Goal: Transaction & Acquisition: Purchase product/service

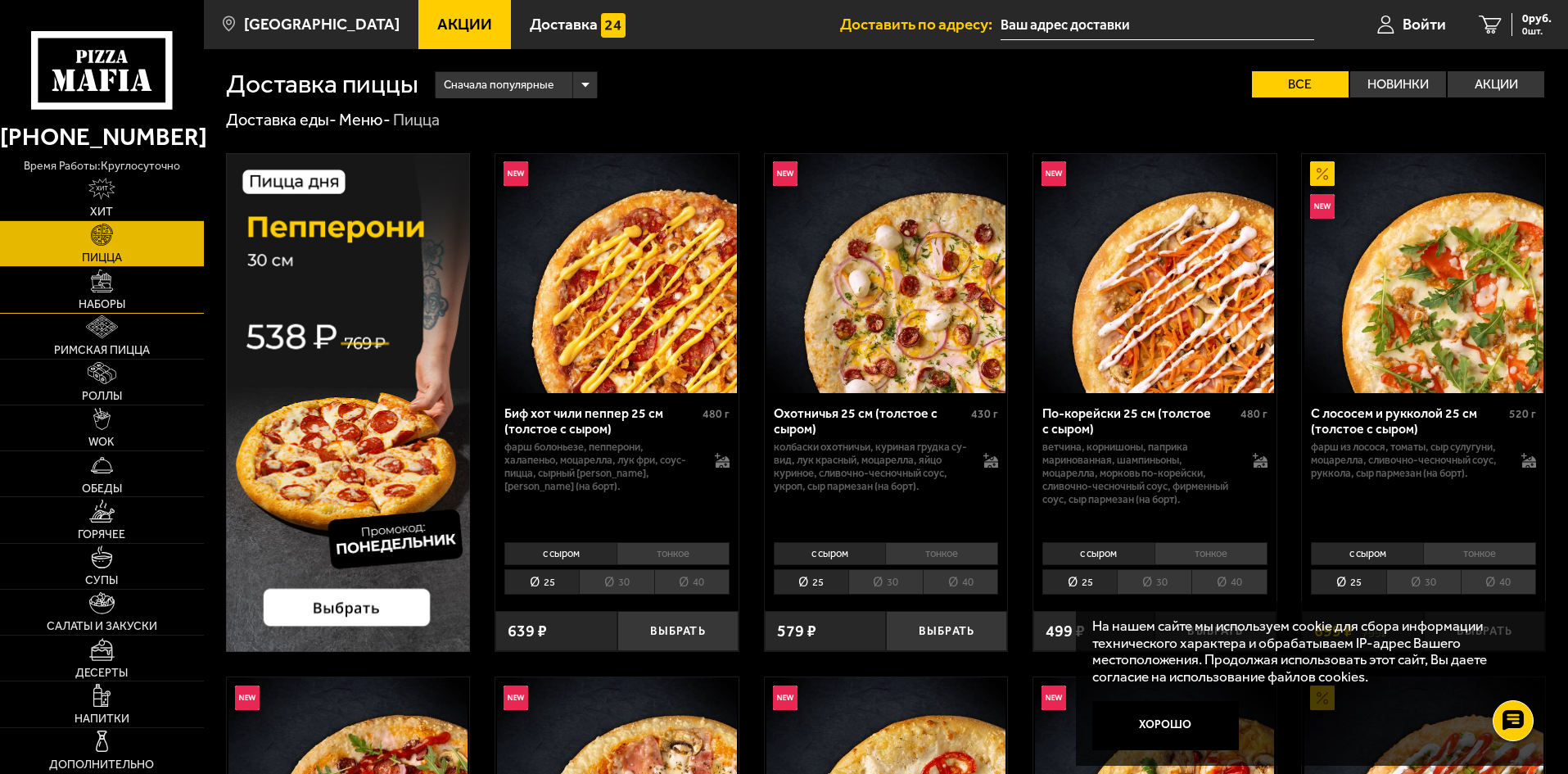
click at [105, 292] on img at bounding box center [101, 280] width 23 height 23
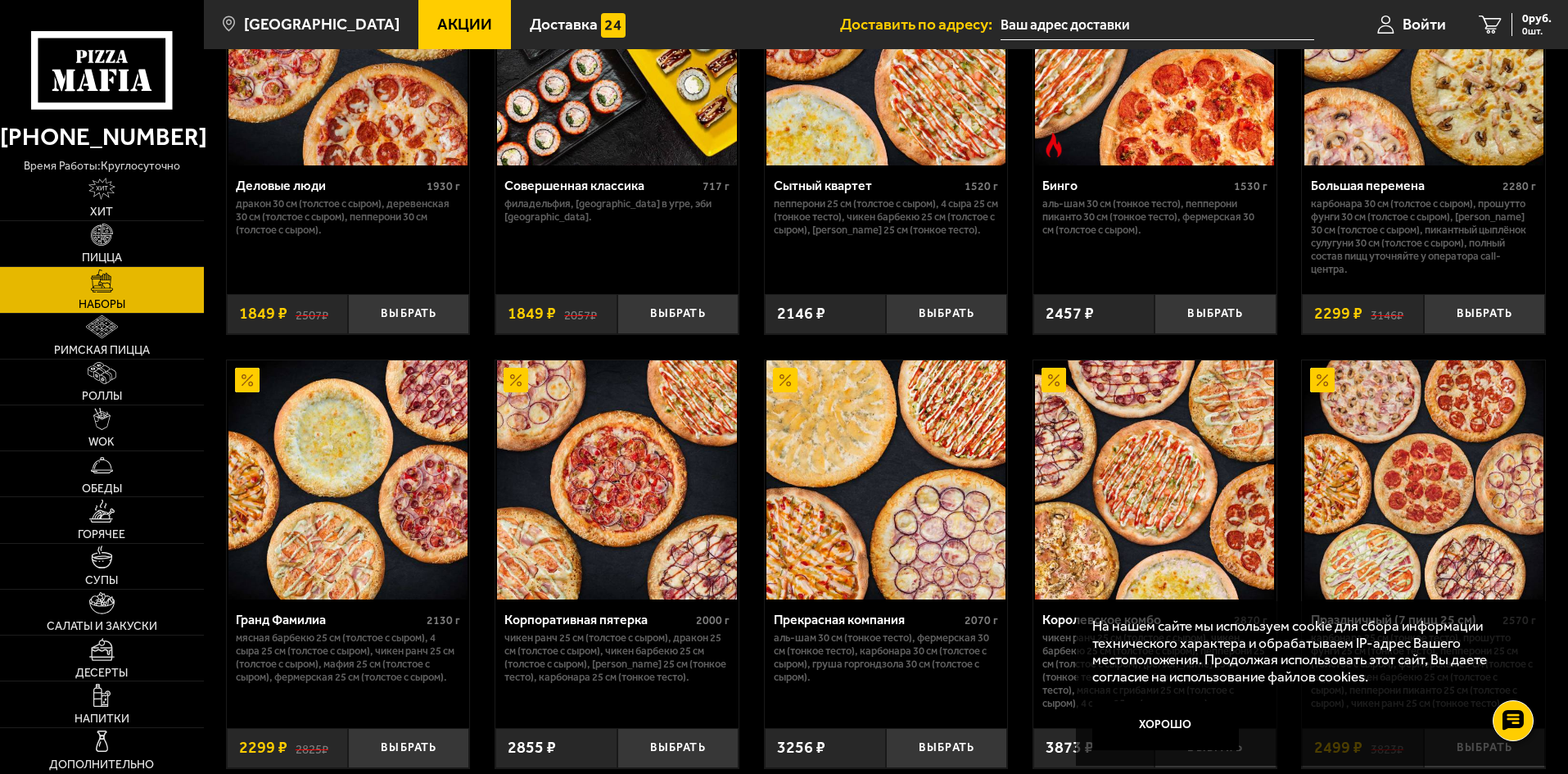
scroll to position [1966, 0]
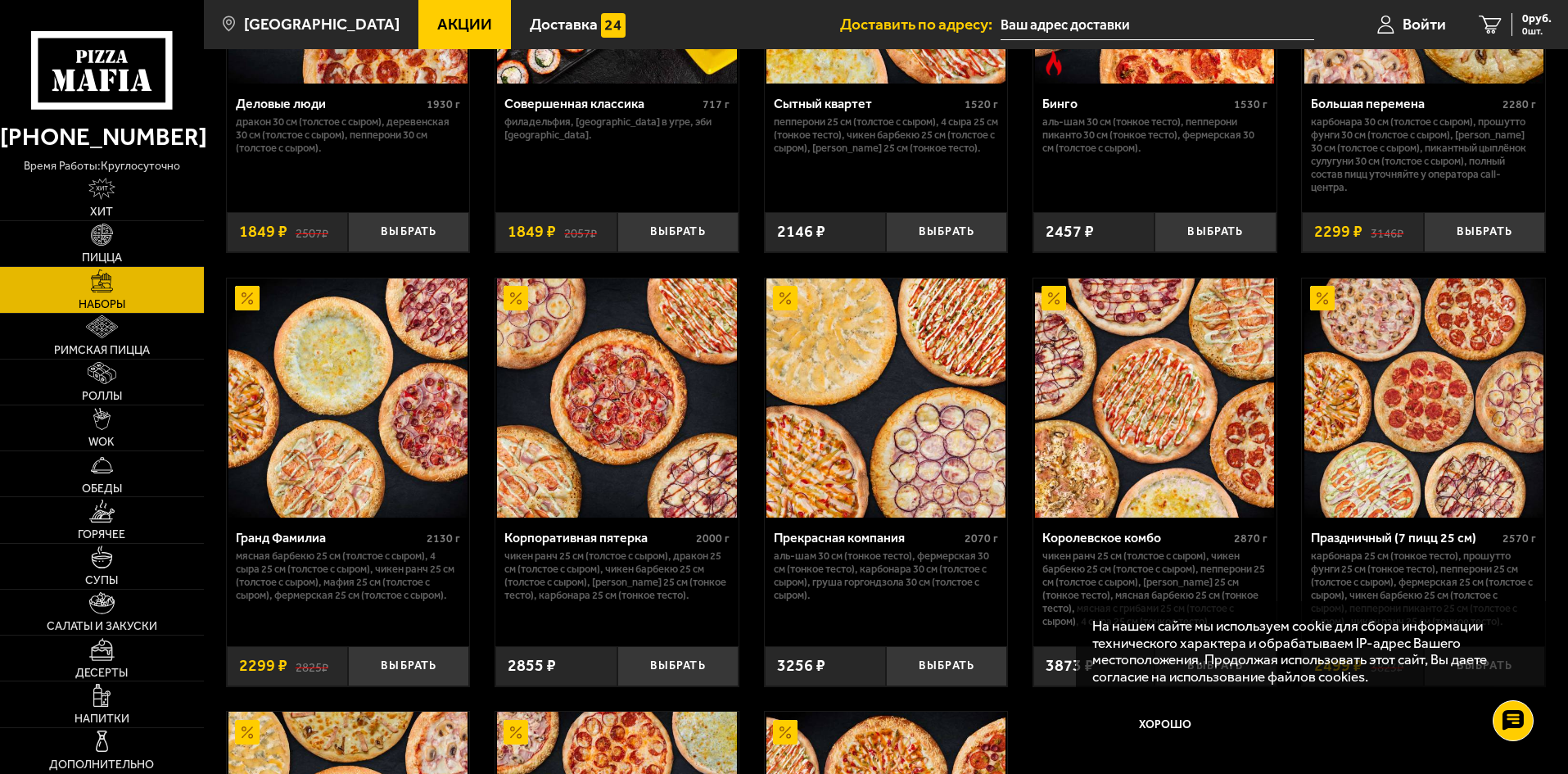
click at [1130, 722] on button "Хорошо" at bounding box center [1166, 725] width 147 height 49
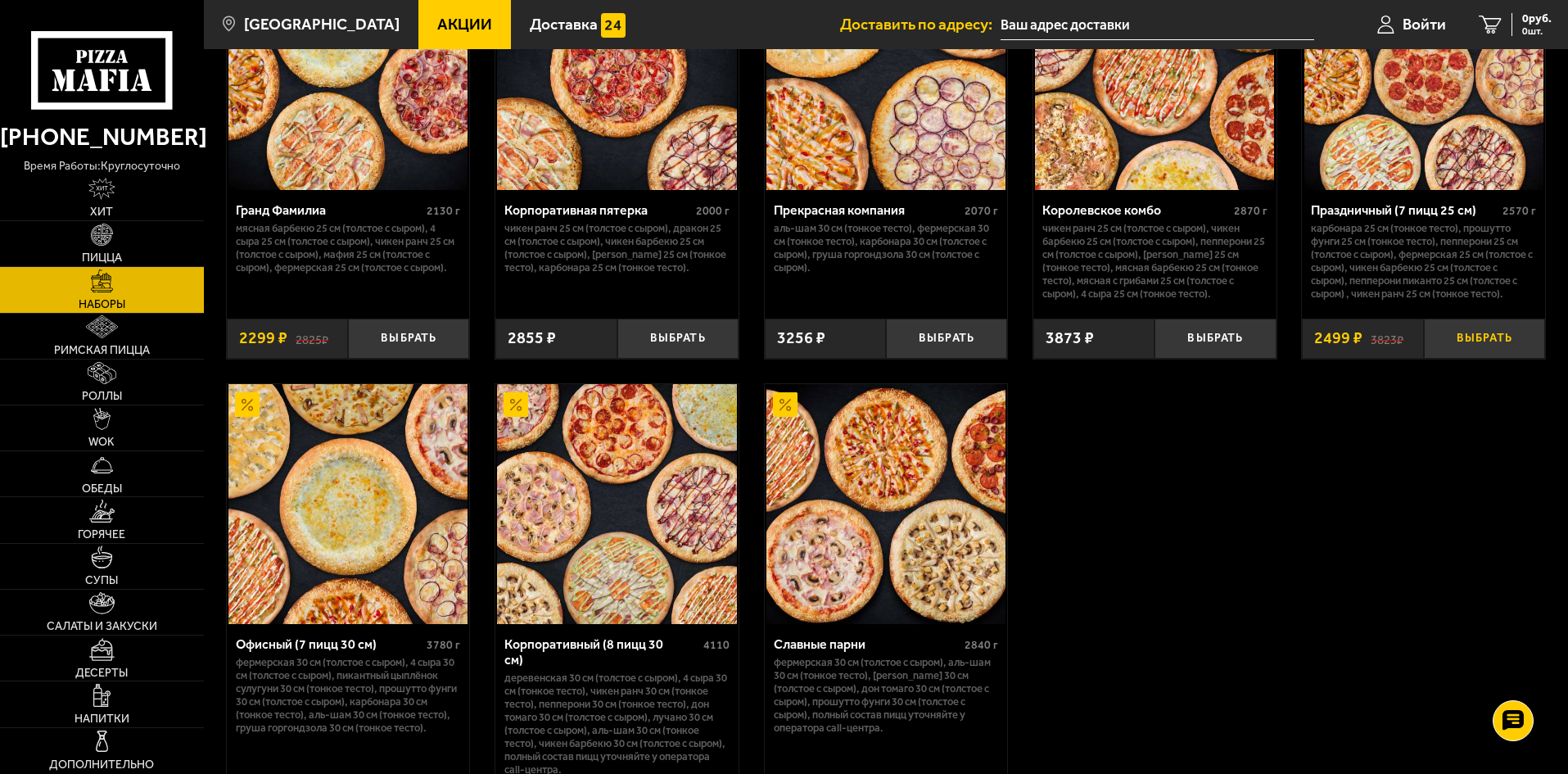
scroll to position [2212, 0]
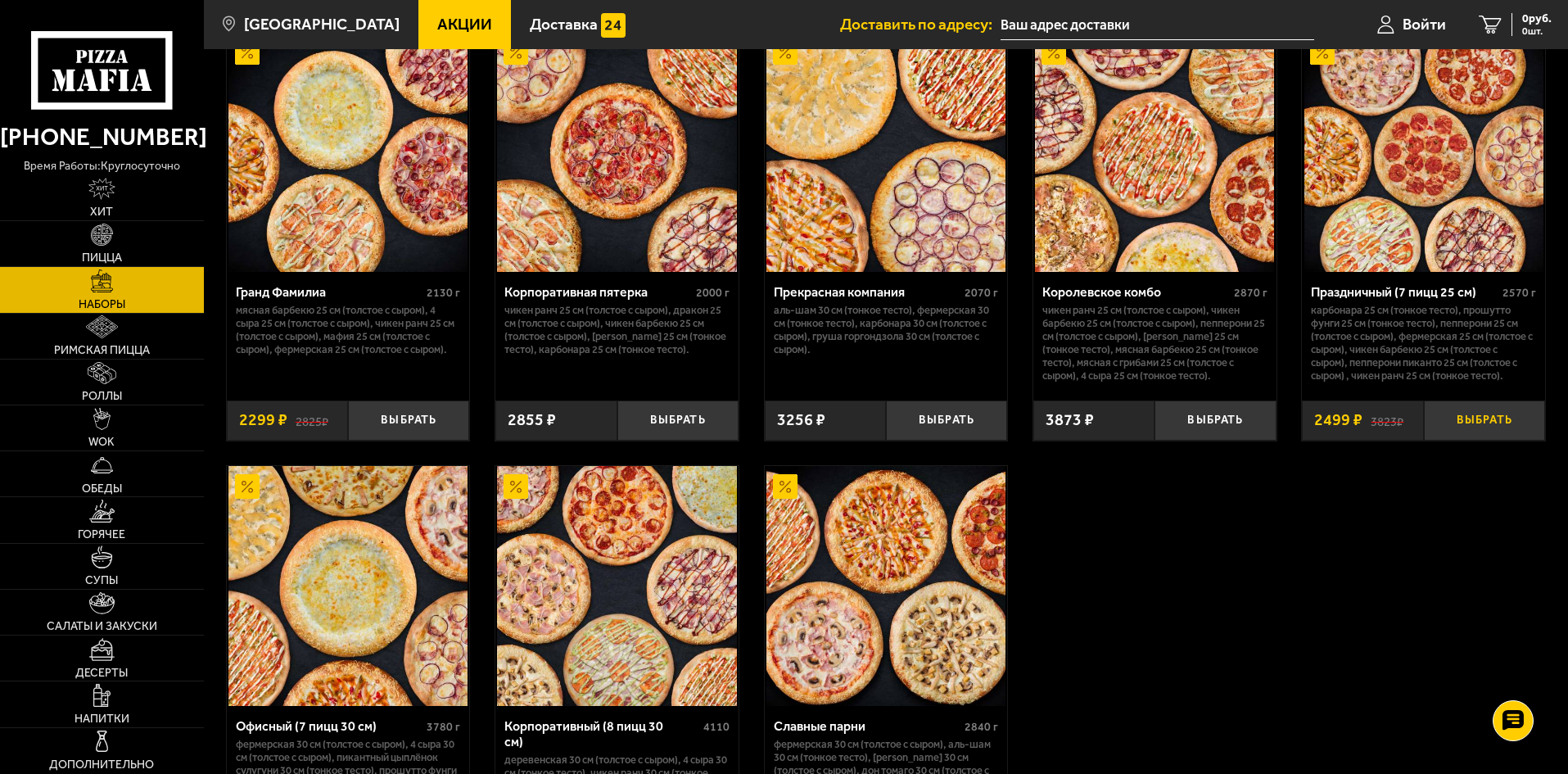
click at [1488, 428] on button "Выбрать" at bounding box center [1484, 421] width 122 height 40
click at [1513, 23] on span "2499 руб." at bounding box center [1527, 19] width 49 height 12
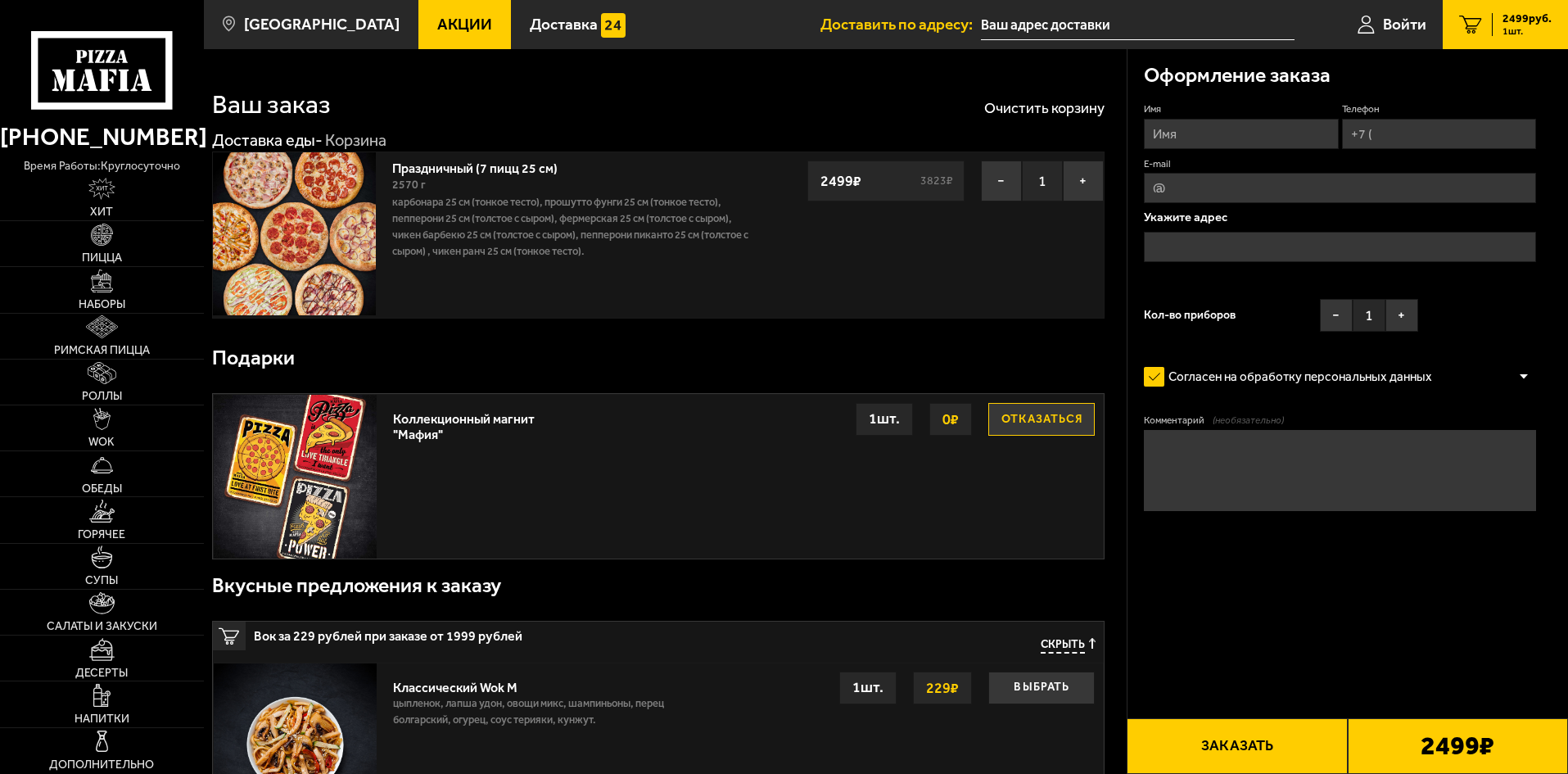
click at [308, 224] on img at bounding box center [294, 234] width 163 height 163
click at [1262, 143] on input "Имя" at bounding box center [1241, 134] width 194 height 30
type input "[PERSON_NAME]"
click at [1428, 122] on input "Телефон" at bounding box center [1439, 134] width 194 height 30
type input "[PHONE_NUMBER]"
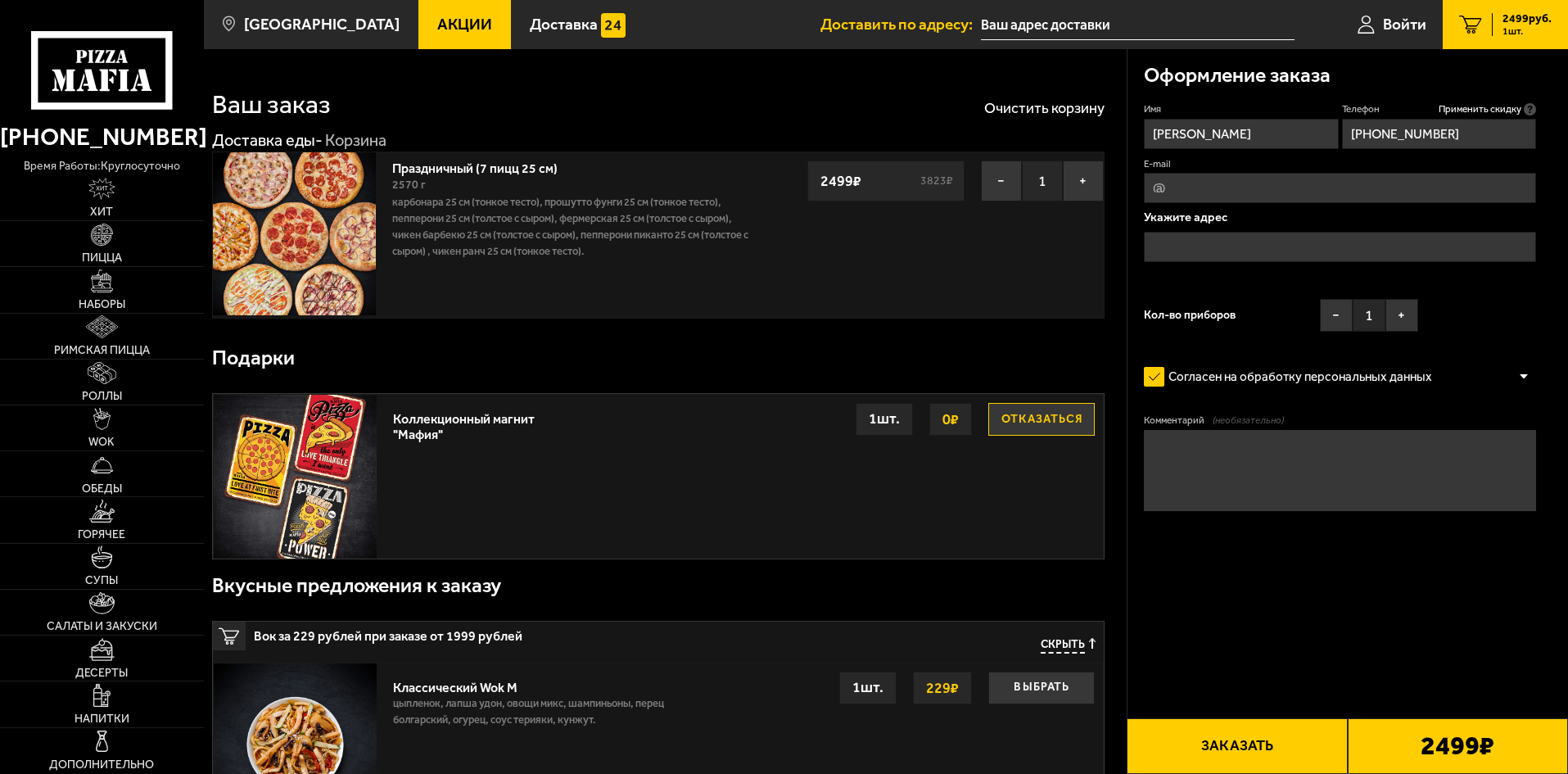
click at [1376, 195] on input "E-mail" at bounding box center [1340, 188] width 392 height 30
type input "[EMAIL_ADDRESS][DOMAIN_NAME]"
click at [1195, 253] on input "text" at bounding box center [1340, 247] width 392 height 30
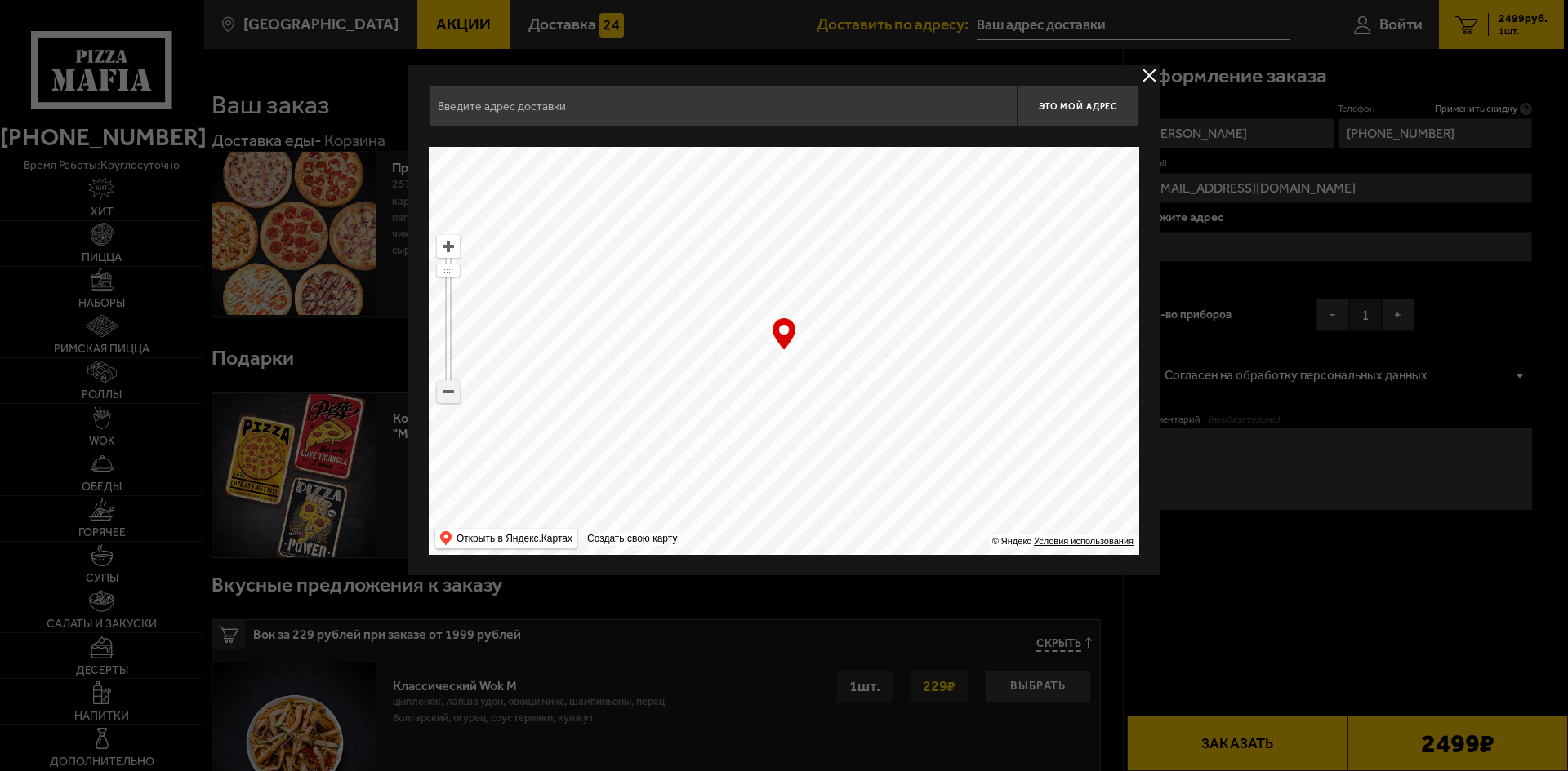
click at [453, 392] on ymaps at bounding box center [448, 391] width 21 height 21
drag, startPoint x: 603, startPoint y: 310, endPoint x: 735, endPoint y: 350, distance: 137.9
click at [731, 347] on ymaps at bounding box center [784, 351] width 710 height 408
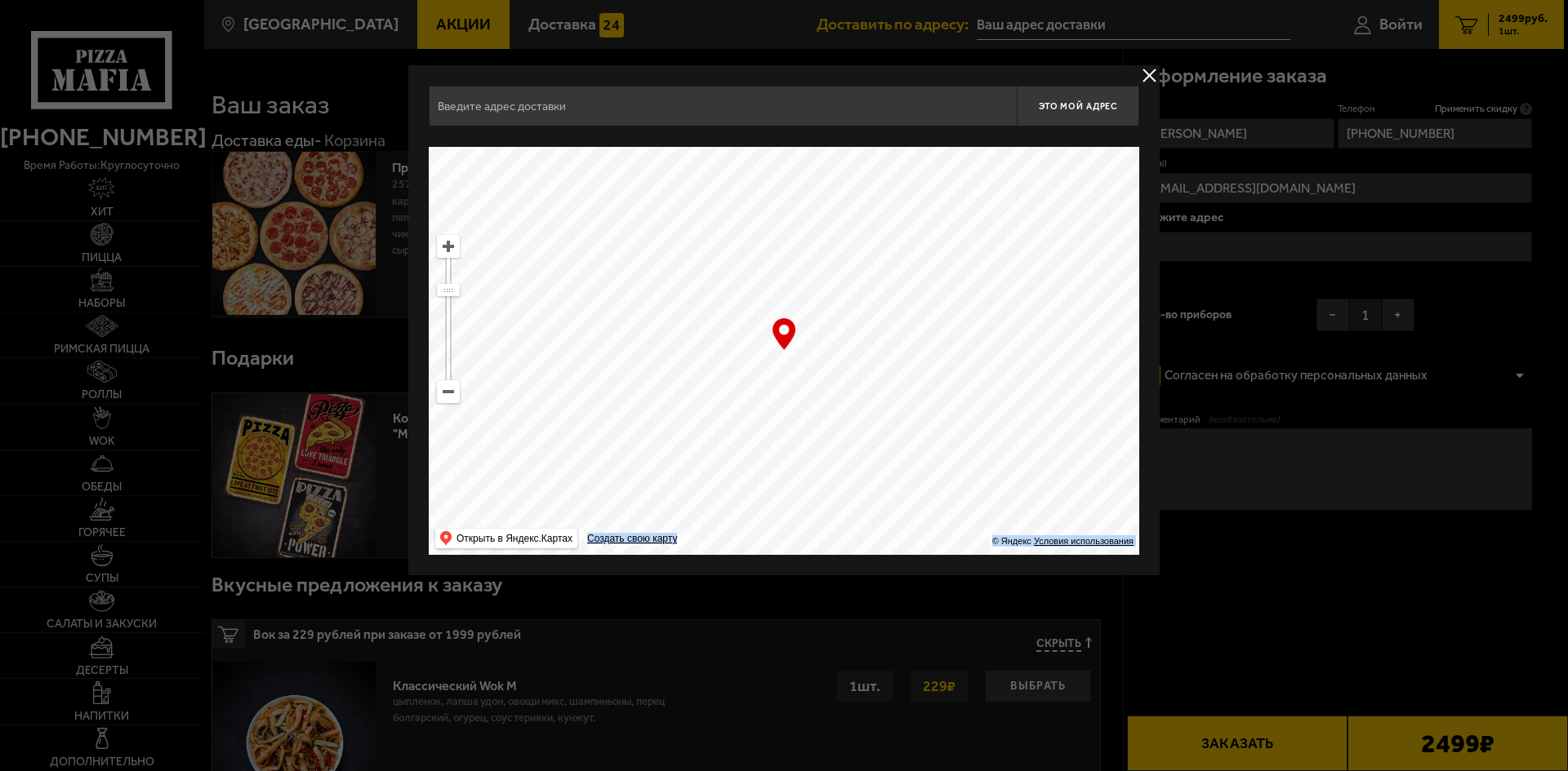
type input "[STREET_ADDRESS]"
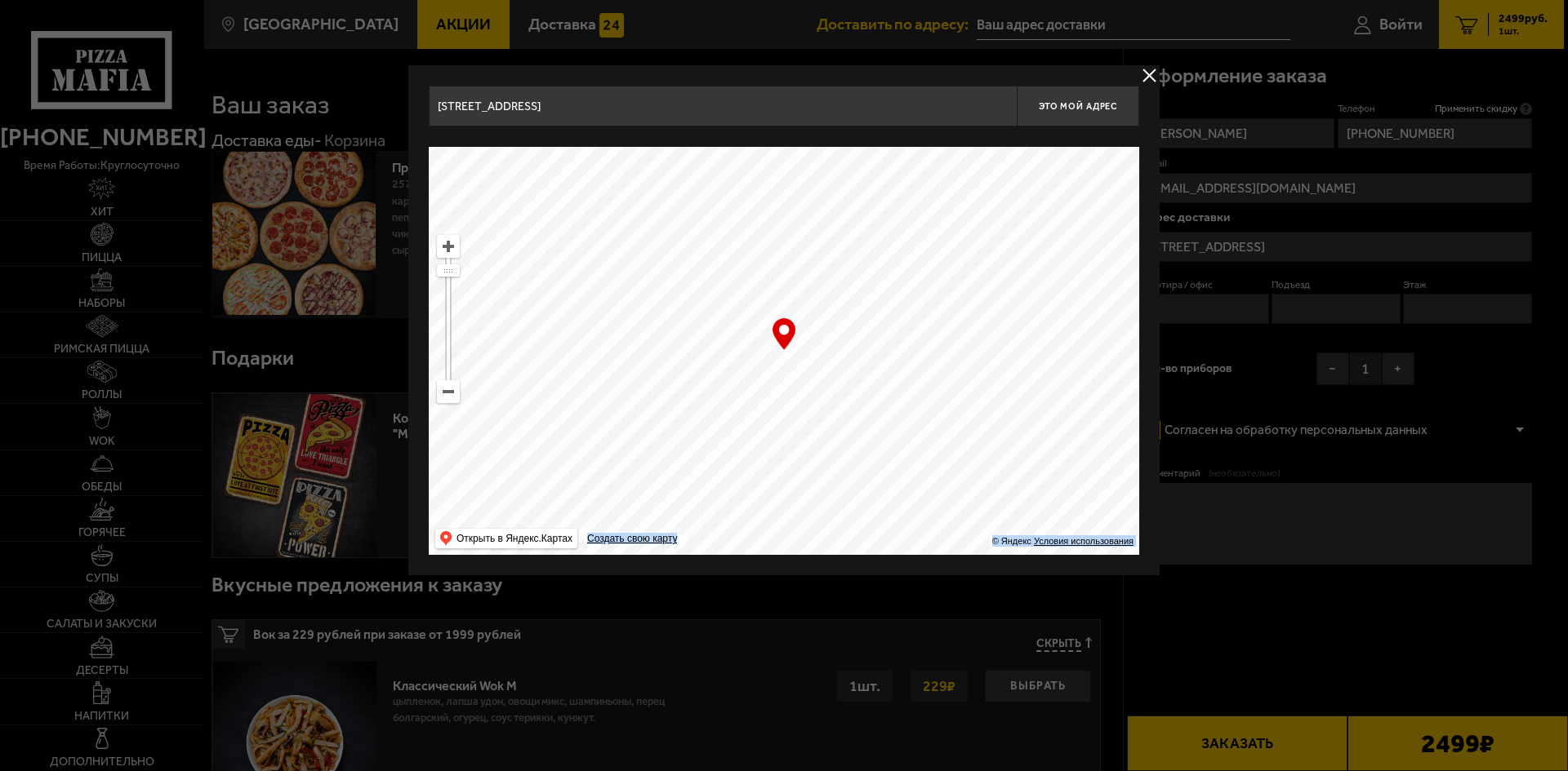
drag, startPoint x: 802, startPoint y: 331, endPoint x: 802, endPoint y: 396, distance: 65.0
click at [802, 396] on div "… © Яндекс Условия использования Открыть в Яндекс.Картах Создать свою карту" at bounding box center [784, 351] width 710 height 408
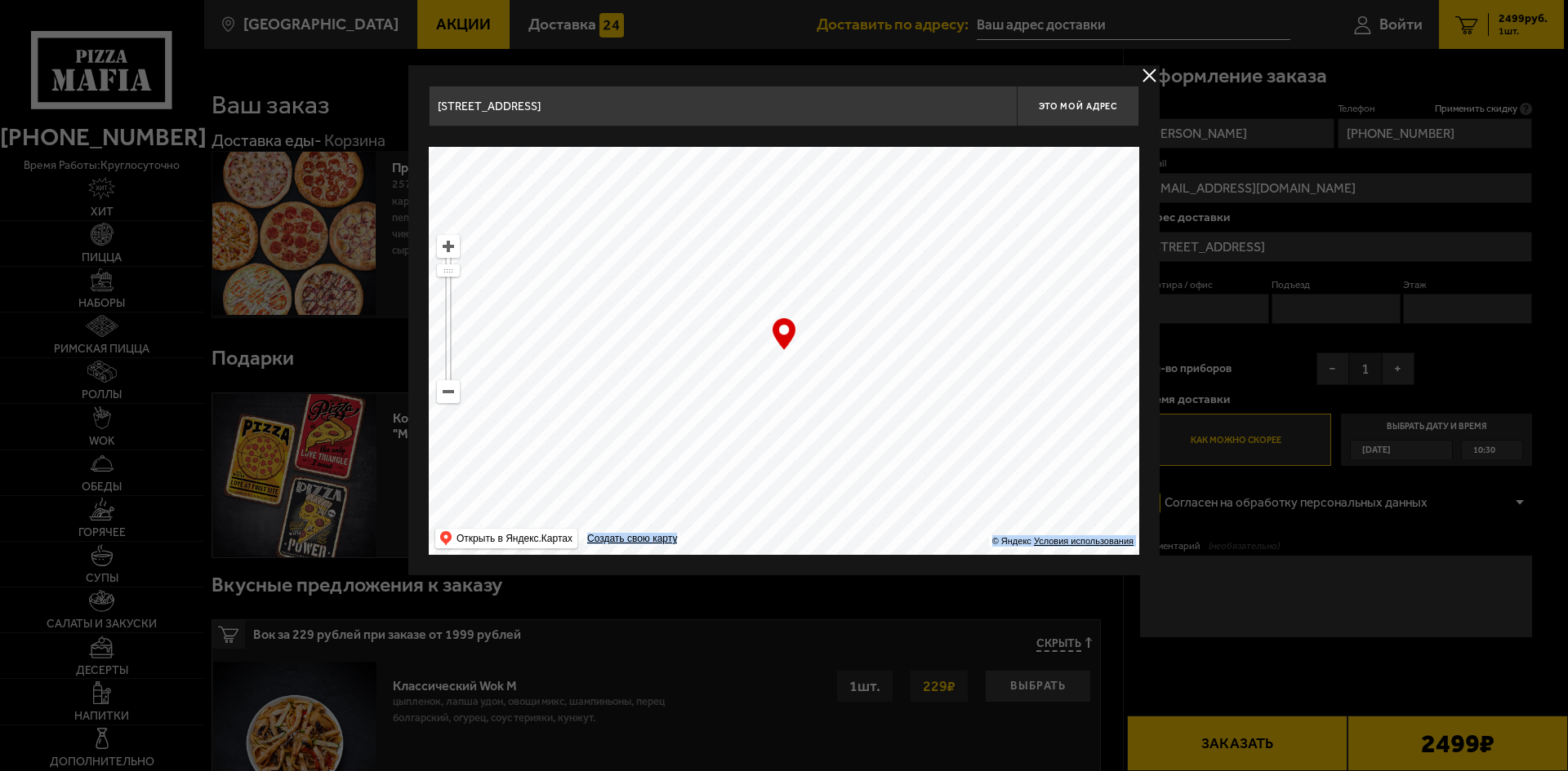
click at [454, 398] on ymaps at bounding box center [448, 391] width 21 height 21
drag, startPoint x: 855, startPoint y: 221, endPoint x: 868, endPoint y: 499, distance: 278.3
click at [868, 499] on ymaps at bounding box center [784, 351] width 710 height 408
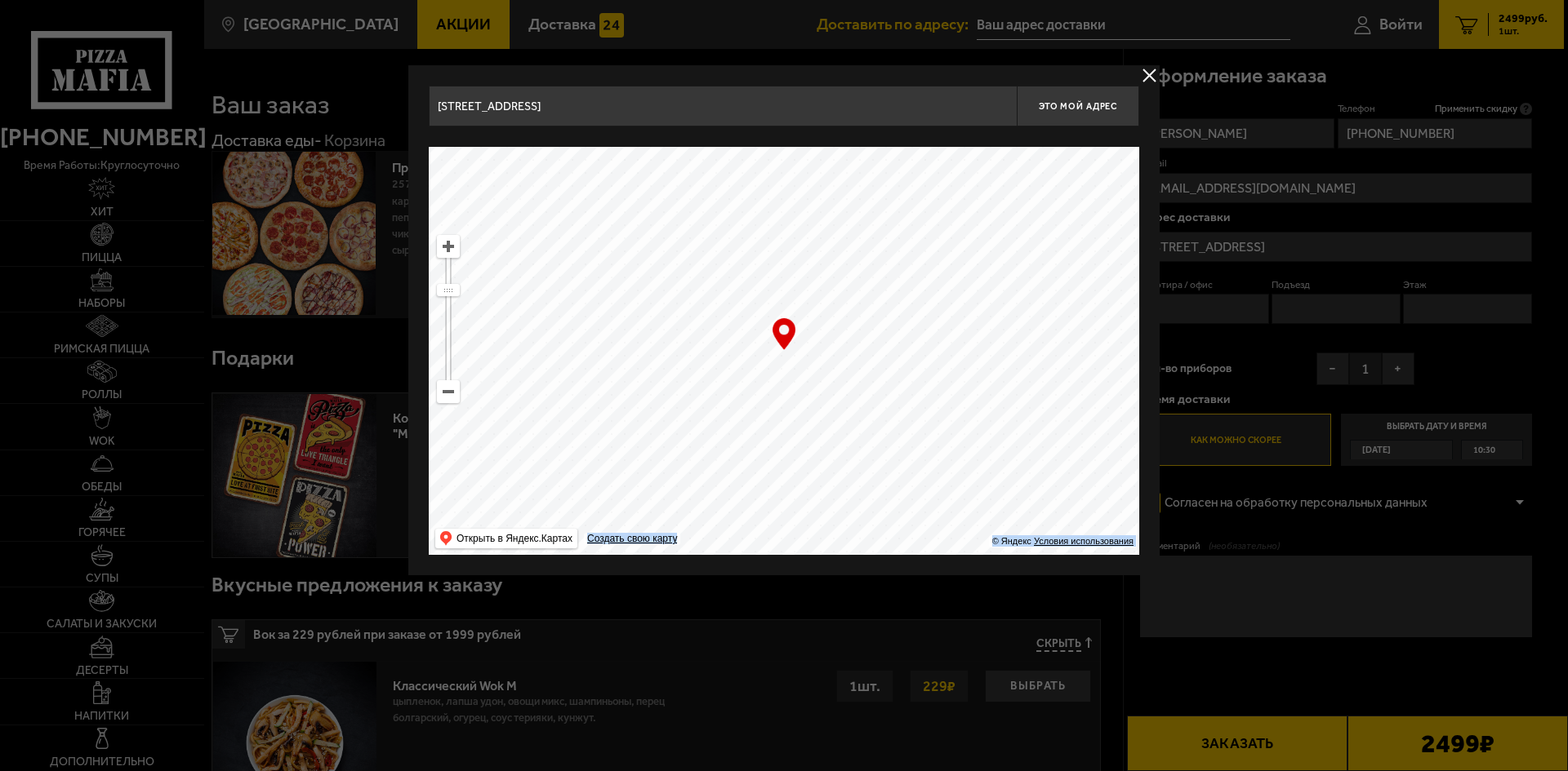
drag, startPoint x: 822, startPoint y: 282, endPoint x: 840, endPoint y: 383, distance: 102.6
click at [840, 383] on ymaps at bounding box center [784, 351] width 710 height 408
type input "[STREET_ADDRESS]"
click at [448, 246] on ymaps at bounding box center [448, 246] width 21 height 21
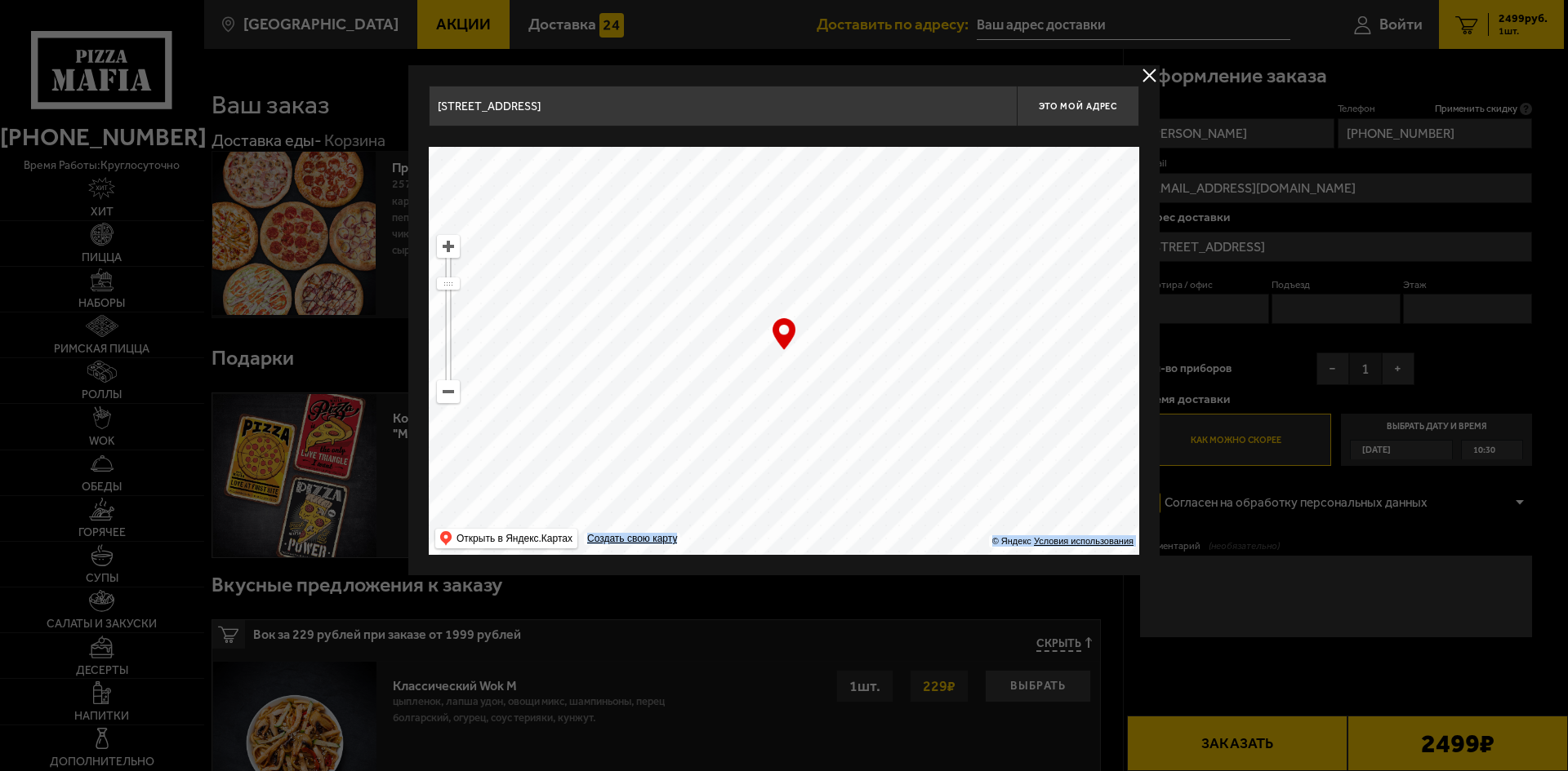
click at [448, 246] on ymaps at bounding box center [448, 246] width 21 height 21
drag, startPoint x: 752, startPoint y: 362, endPoint x: 785, endPoint y: 369, distance: 33.7
click at [785, 369] on ymaps at bounding box center [784, 351] width 710 height 408
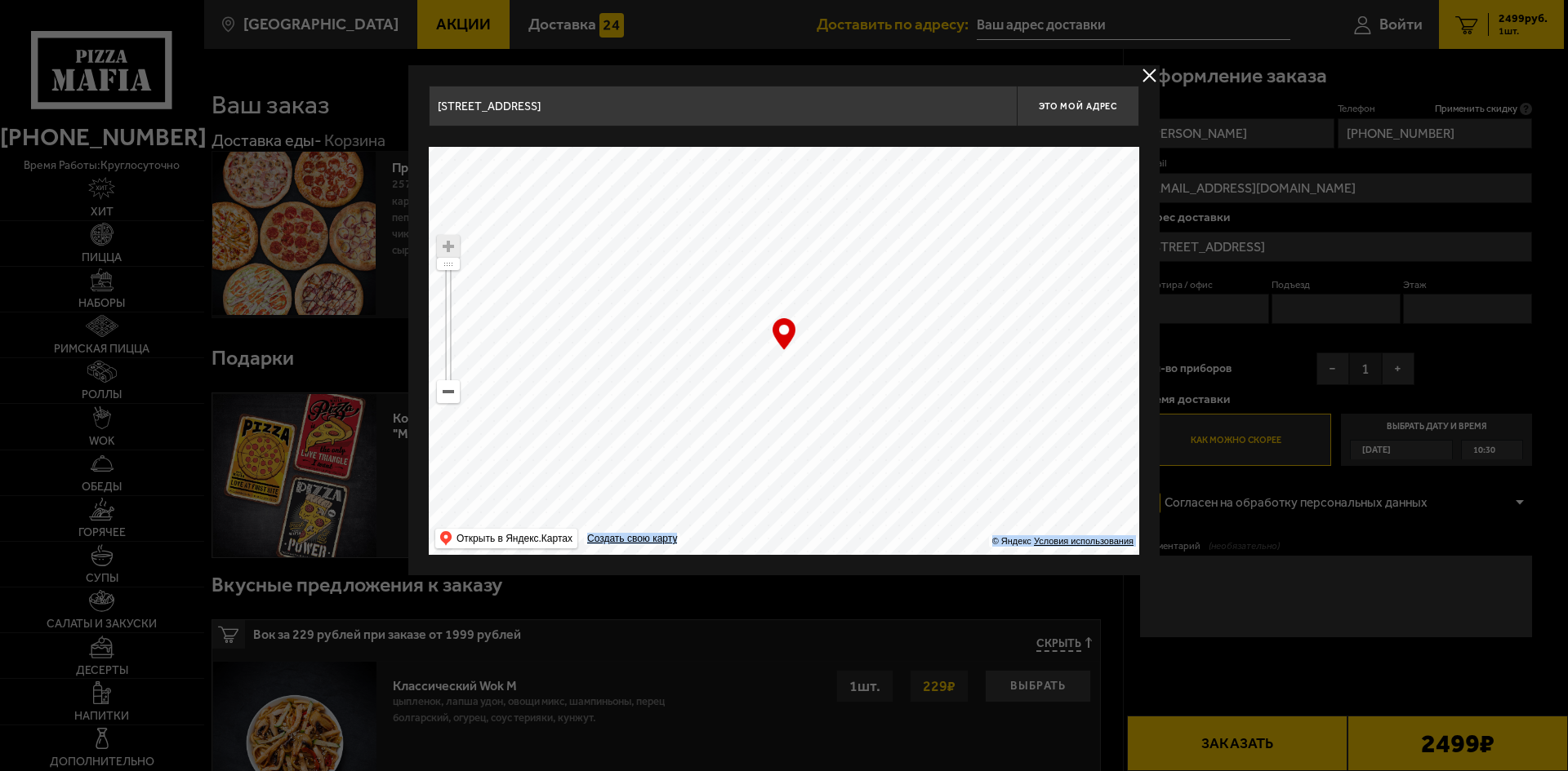
type input "[STREET_ADDRESS]"
click at [778, 111] on input "[STREET_ADDRESS]" at bounding box center [722, 106] width 588 height 41
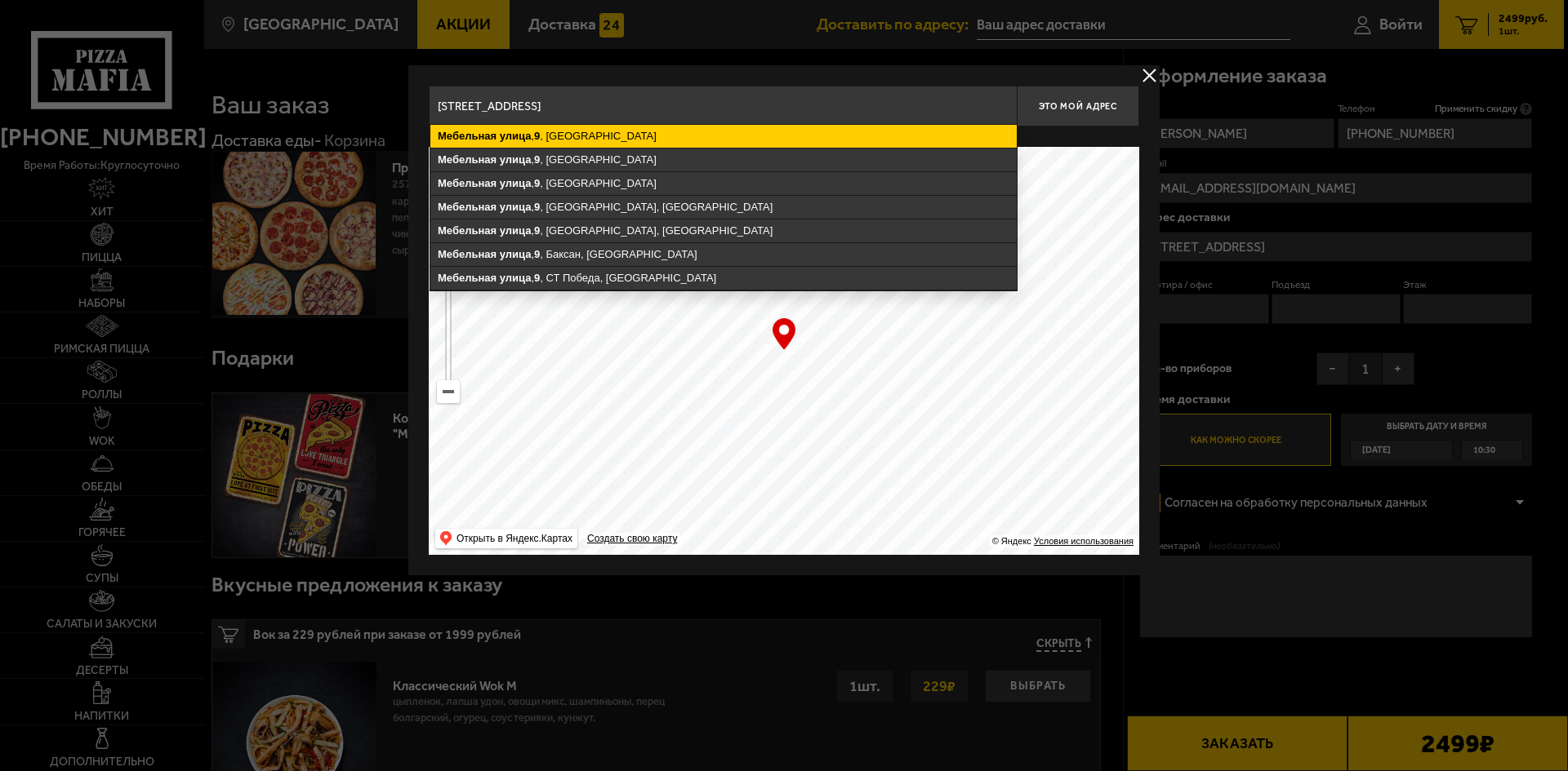
click at [869, 137] on ymaps "Мебельная [STREET_ADDRESS]" at bounding box center [723, 135] width 586 height 23
type input "[STREET_ADDRESS]"
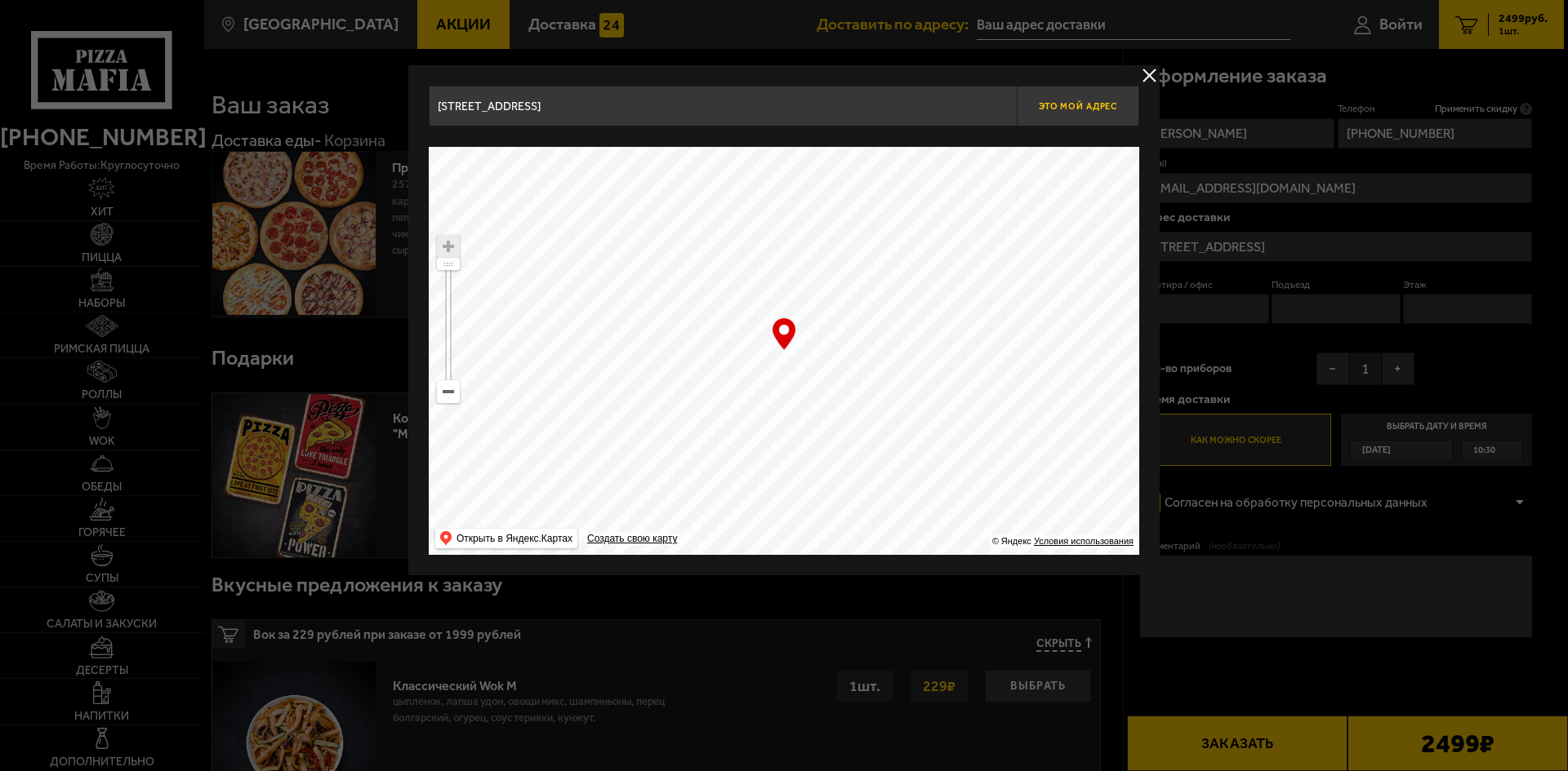
click at [1079, 98] on button "Это мой адрес" at bounding box center [1077, 106] width 123 height 41
type input "[STREET_ADDRESS]"
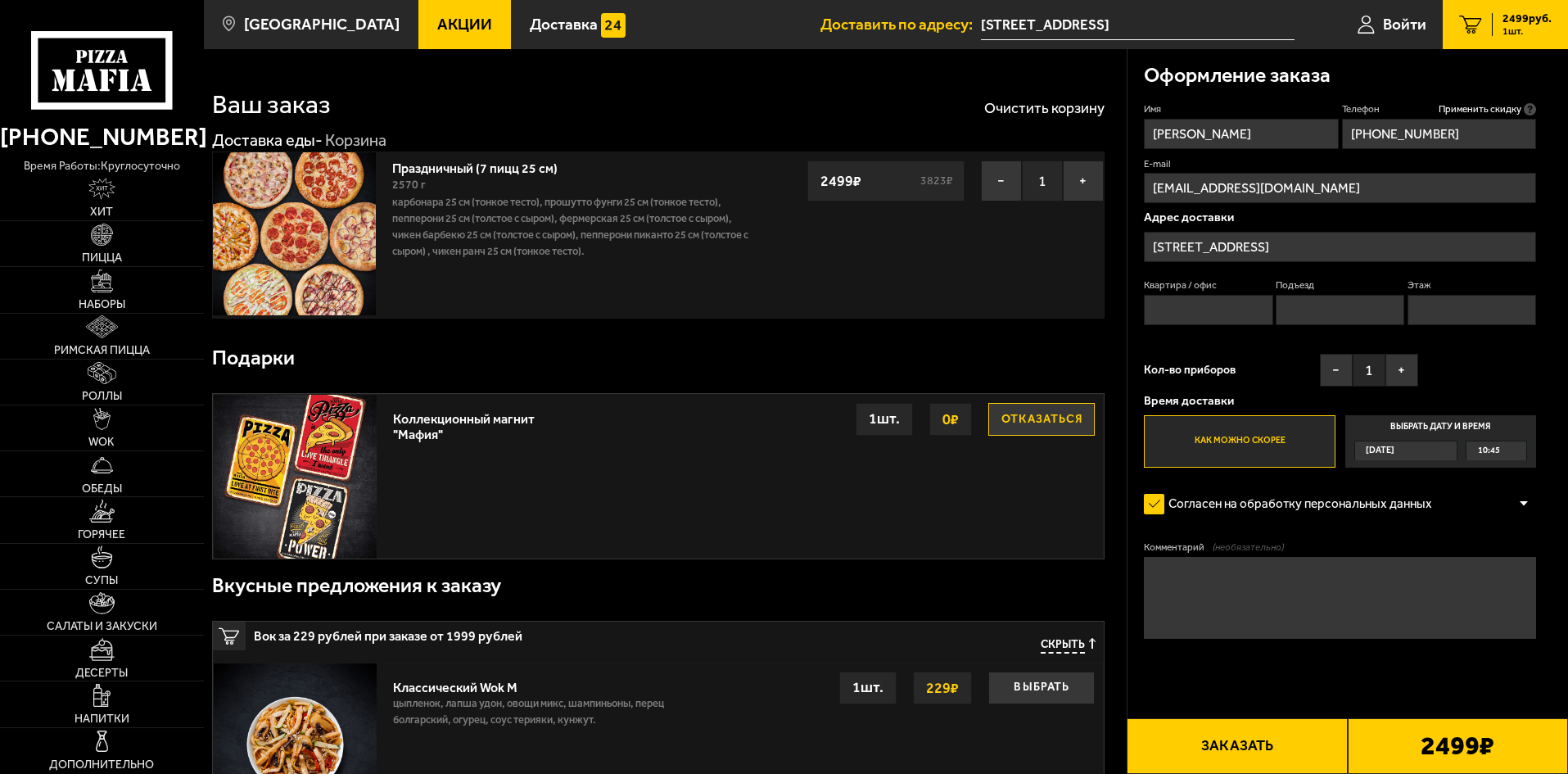
click at [1165, 307] on input "Квартира / офис" at bounding box center [1208, 310] width 128 height 30
type input "1"
click at [1291, 313] on input "Подъезд" at bounding box center [1339, 310] width 128 height 30
type input "1"
click at [1441, 319] on input "Этаж" at bounding box center [1471, 310] width 128 height 30
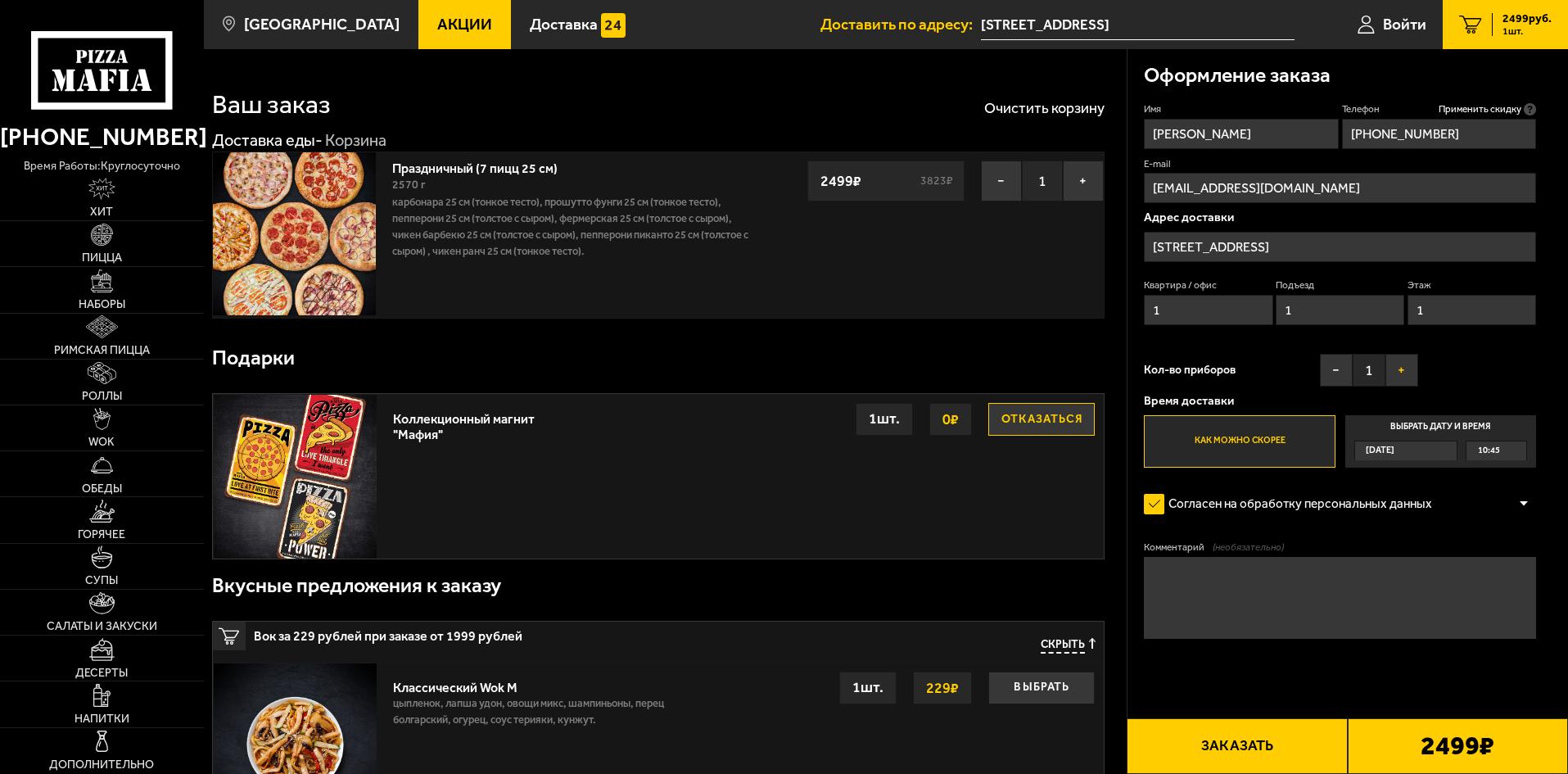
type input "1"
click at [1396, 363] on button "+" at bounding box center [1401, 370] width 33 height 33
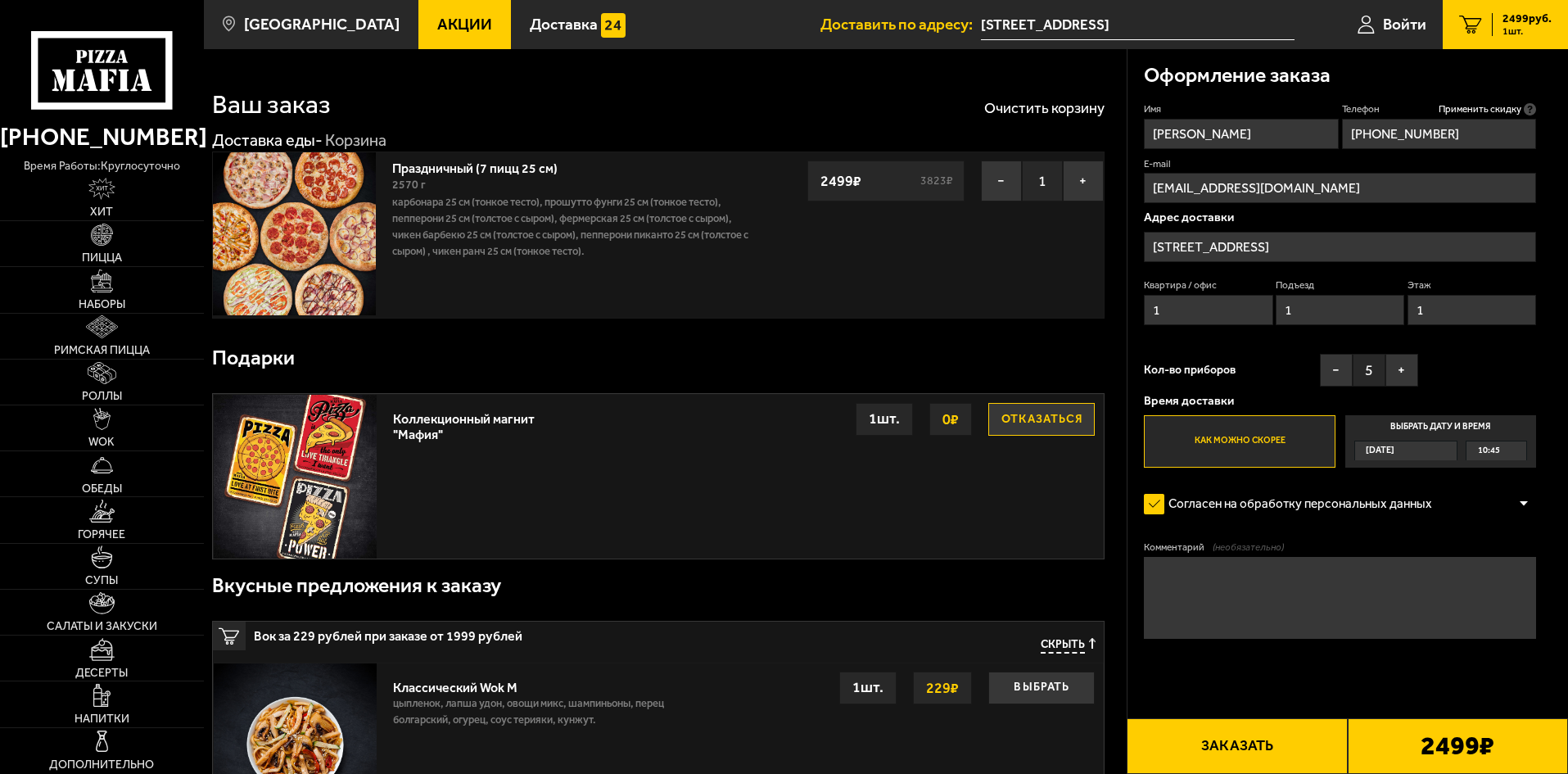
click at [1395, 451] on span "[DATE]" at bounding box center [1380, 451] width 28 height 18
click at [0, 0] on input "Выбрать дату и время [DATE] 10:45" at bounding box center [0, 0] width 0 height 0
click at [1515, 449] on div "10:45" at bounding box center [1496, 451] width 60 height 18
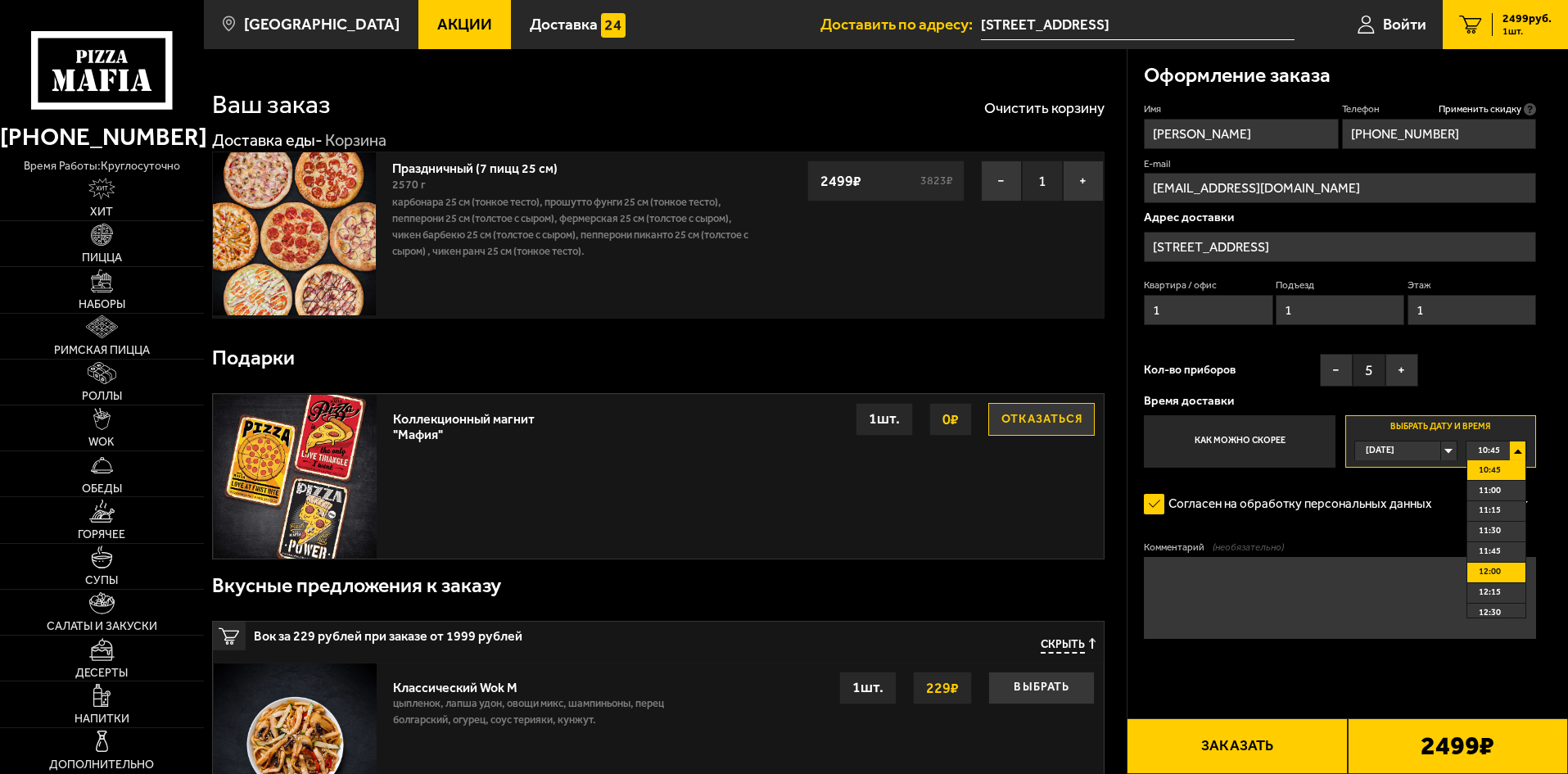
scroll to position [164, 0]
click at [1503, 491] on li "13:00" at bounding box center [1496, 490] width 58 height 20
click at [1247, 735] on button "Заказать" at bounding box center [1236, 746] width 220 height 55
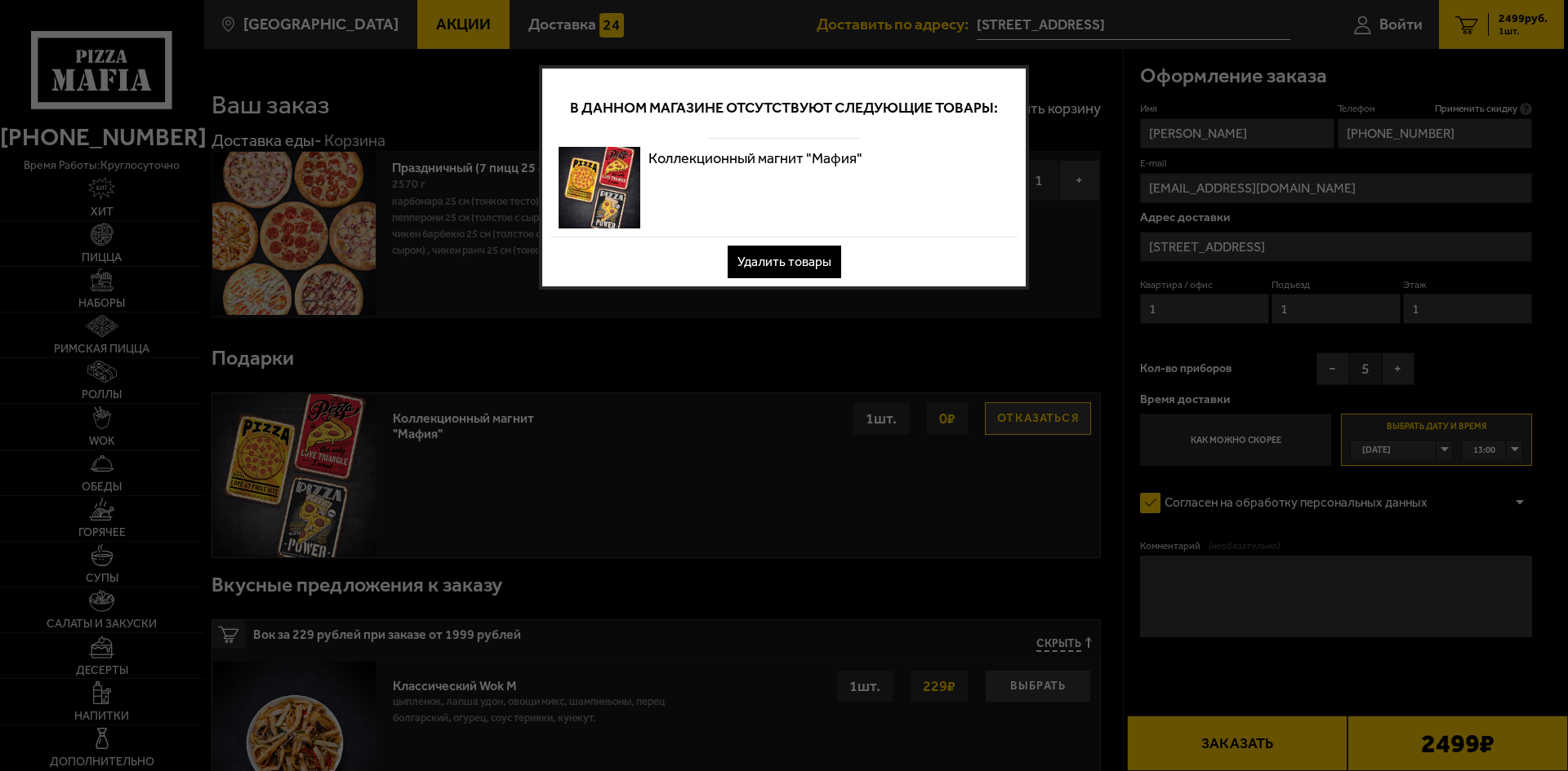
click at [804, 247] on button "Удалить товары" at bounding box center [784, 261] width 114 height 33
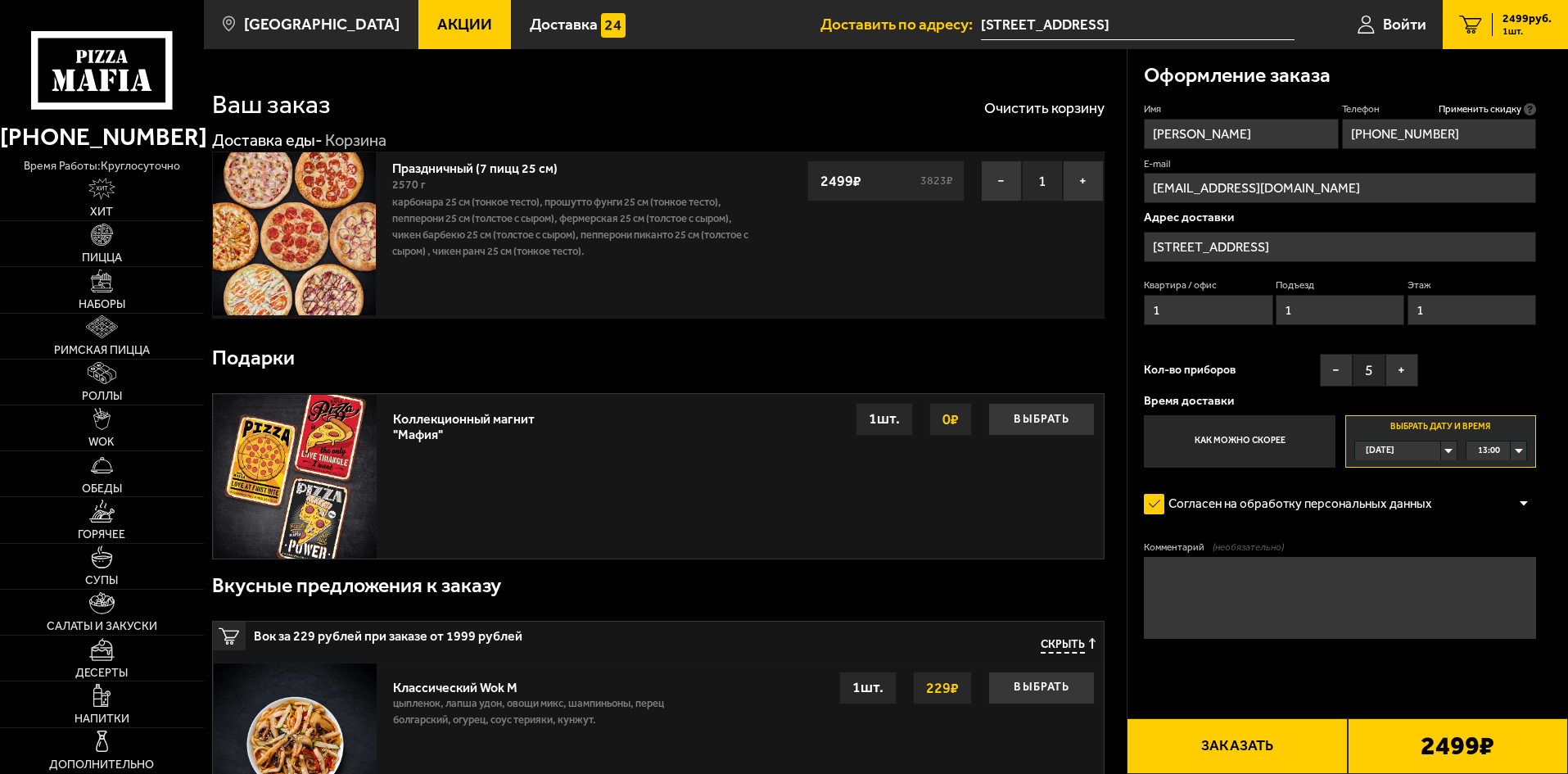
click at [1194, 752] on button "Заказать" at bounding box center [1236, 746] width 220 height 55
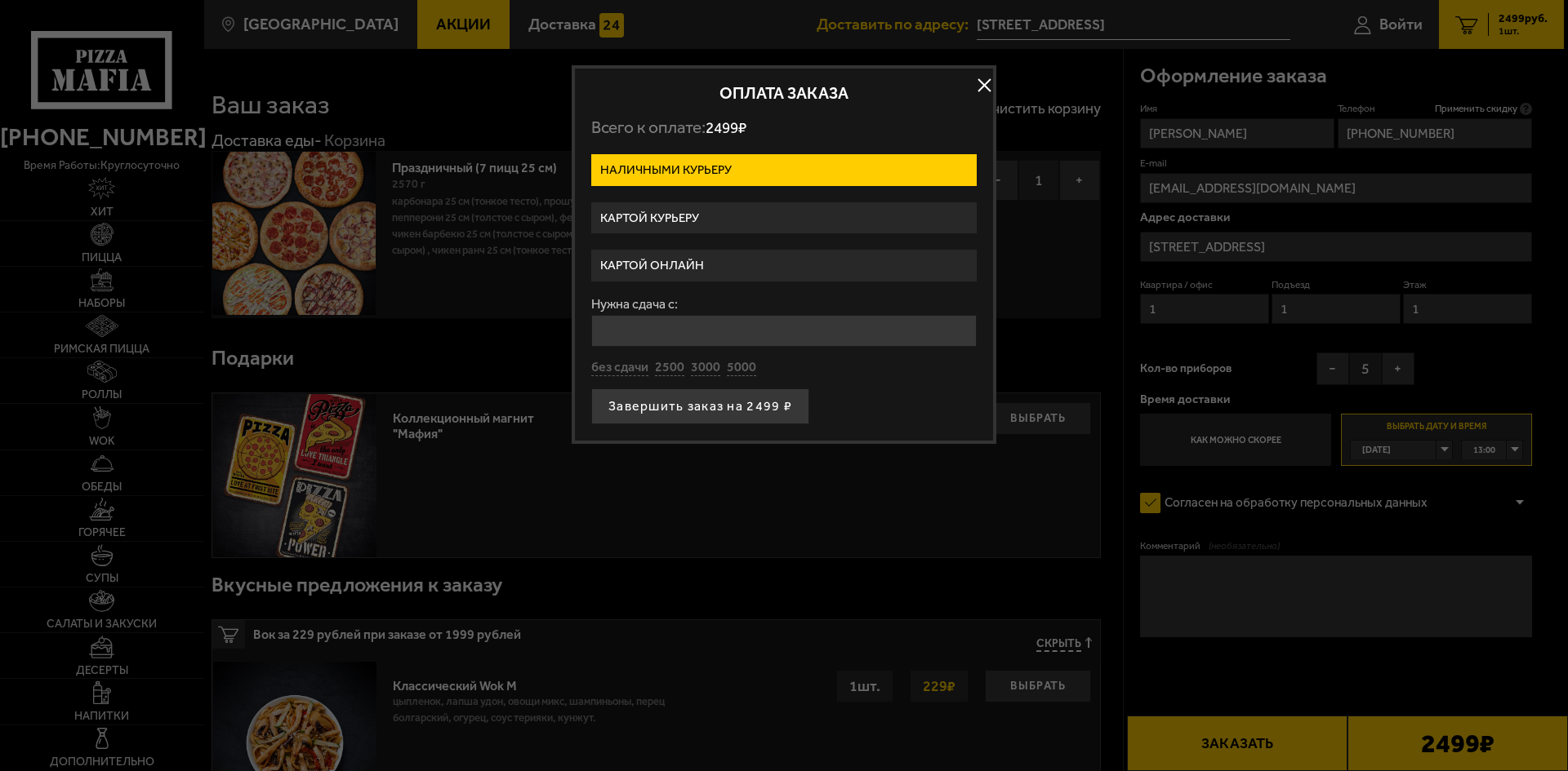
click at [773, 263] on label "Картой онлайн" at bounding box center [783, 266] width 385 height 32
click at [0, 0] on input "Картой онлайн" at bounding box center [0, 0] width 0 height 0
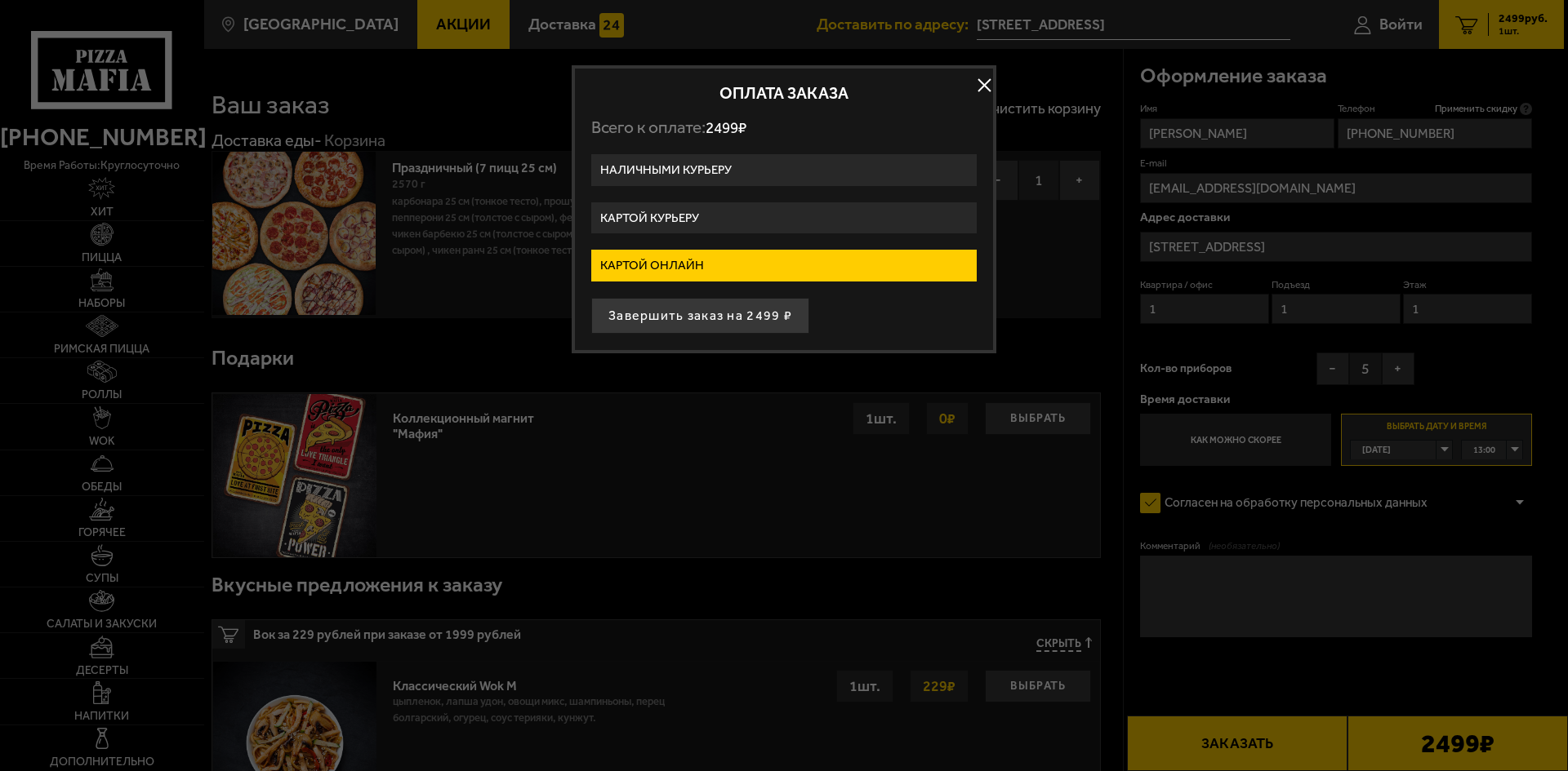
click at [791, 217] on label "Картой курьеру" at bounding box center [783, 218] width 385 height 32
click at [0, 0] on input "Картой курьеру" at bounding box center [0, 0] width 0 height 0
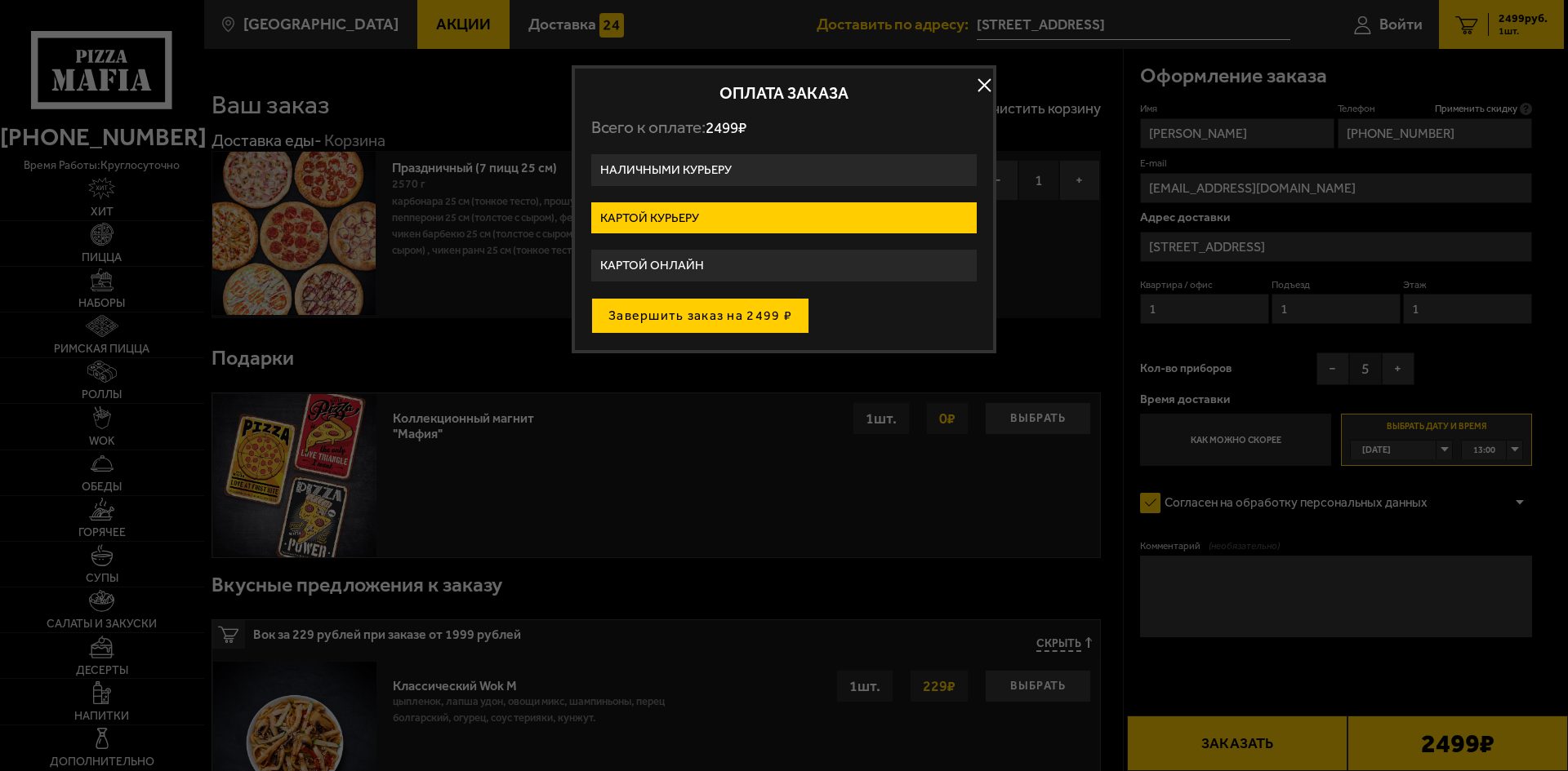
click at [742, 316] on button "Завершить заказ на 2499 ₽" at bounding box center [700, 316] width 218 height 36
